Goal: Task Accomplishment & Management: Manage account settings

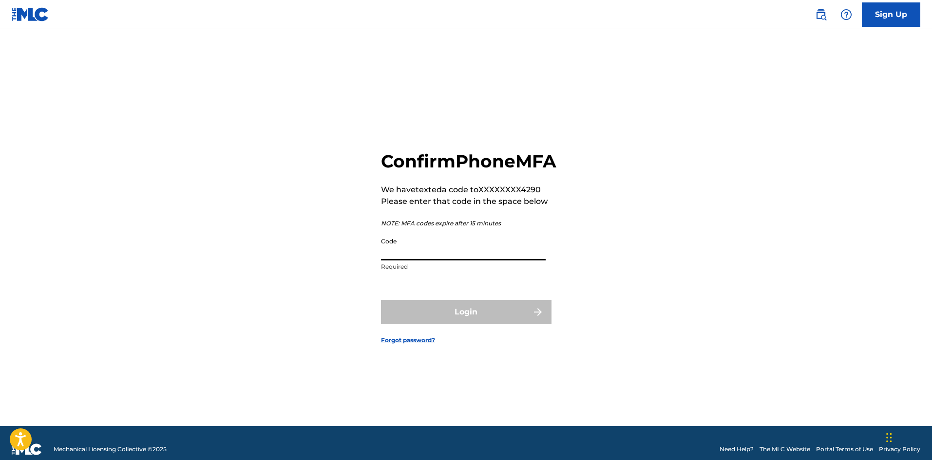
click at [455, 261] on input "Code" at bounding box center [463, 247] width 165 height 28
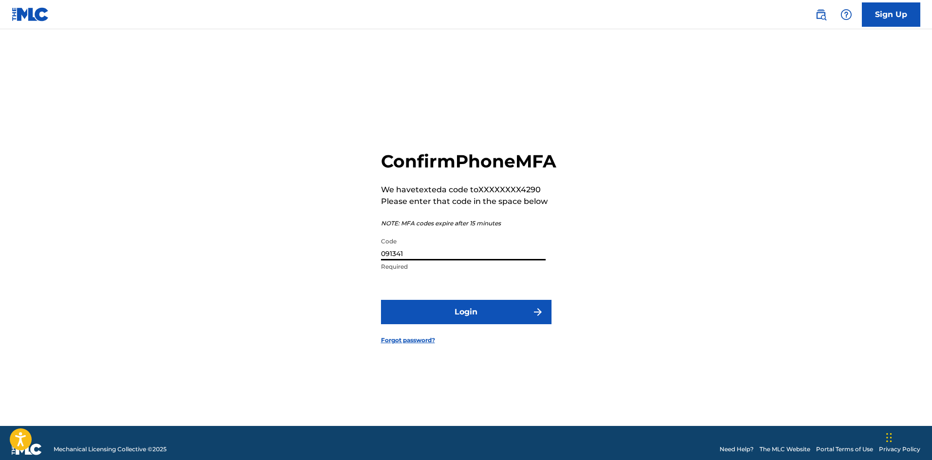
type input "091341"
click at [446, 318] on button "Login" at bounding box center [466, 312] width 171 height 24
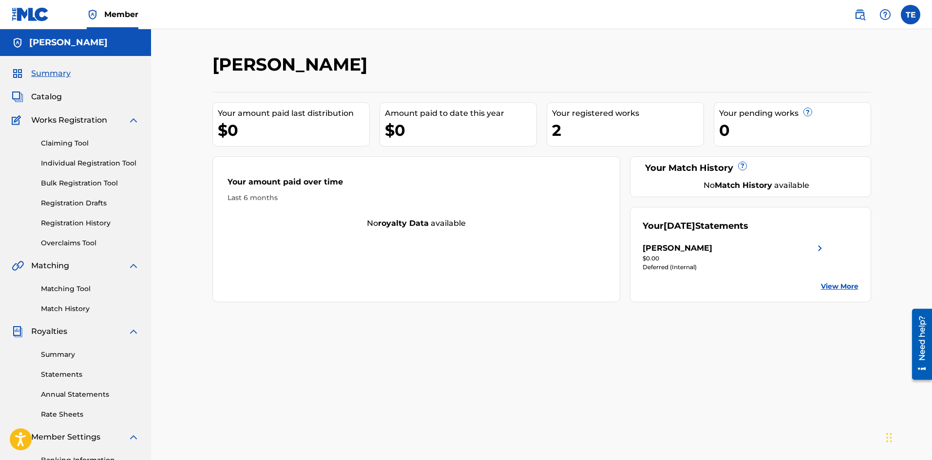
click at [829, 286] on link "View More" at bounding box center [840, 287] width 38 height 10
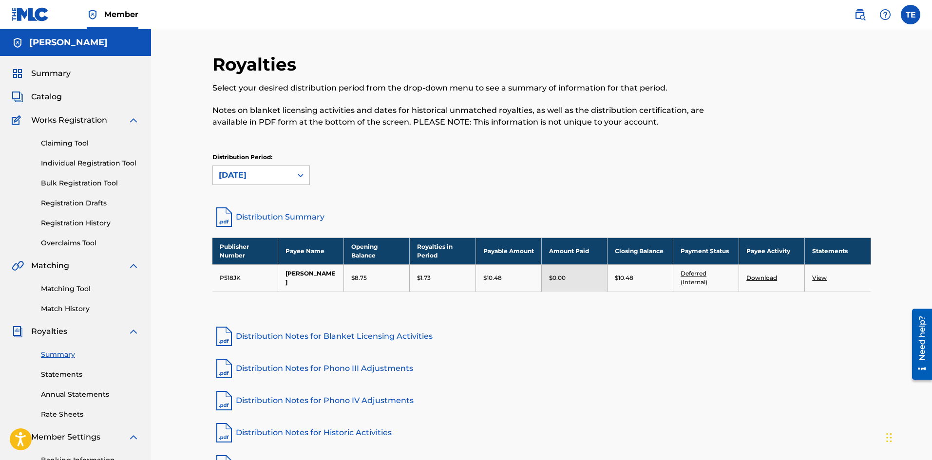
click at [915, 18] on label at bounding box center [910, 14] width 19 height 19
click at [911, 15] on input "TE [PERSON_NAME] [EMAIL_ADDRESS][DOMAIN_NAME] Notification Preferences Profile …" at bounding box center [911, 15] width 0 height 0
click at [815, 138] on p "Log out" at bounding box center [816, 138] width 23 height 9
click at [911, 15] on input "TE [PERSON_NAME] [EMAIL_ADDRESS][DOMAIN_NAME] Notification Preferences Profile …" at bounding box center [911, 15] width 0 height 0
